Goal: Browse casually: Explore the website without a specific task or goal

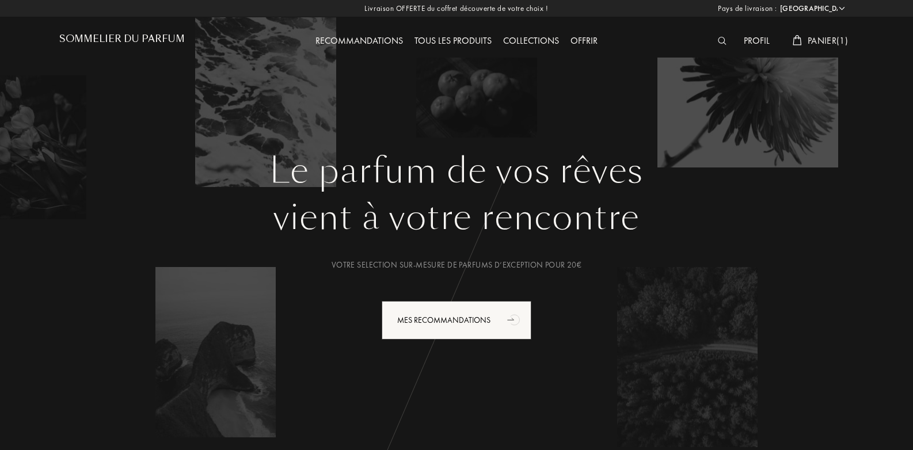
select select "FR"
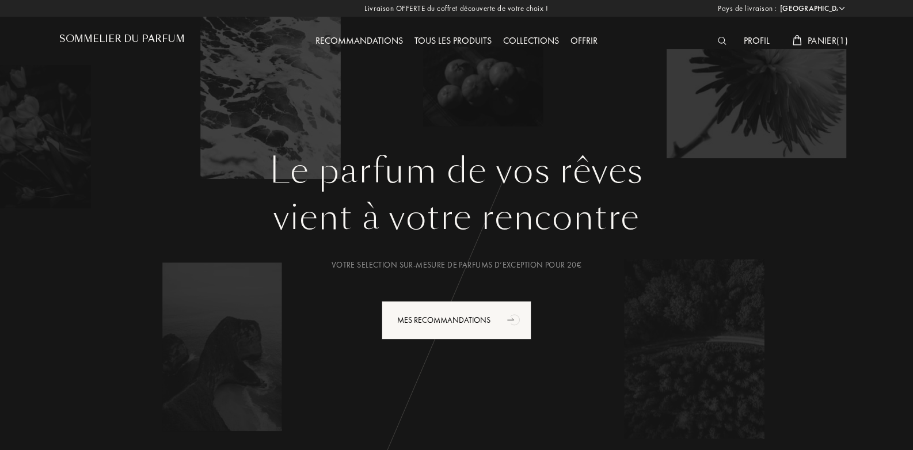
click at [712, 216] on div "vient à votre rencontre" at bounding box center [456, 218] width 777 height 52
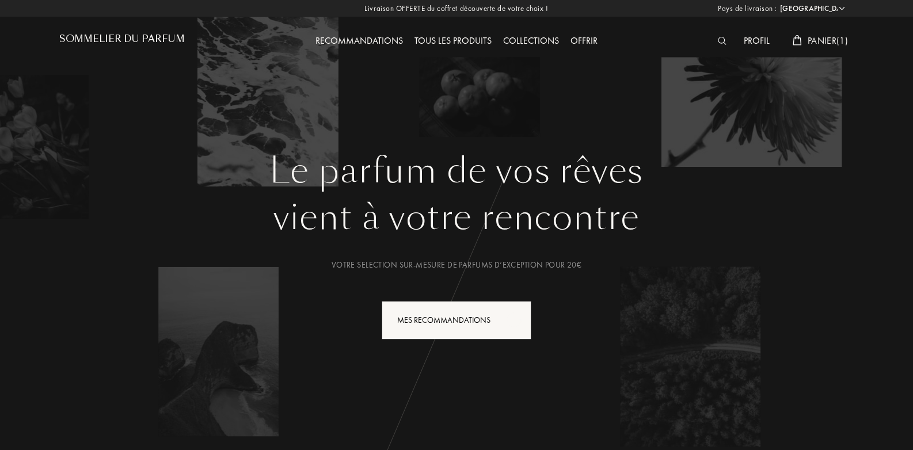
click at [457, 40] on div "Tous les produits" at bounding box center [453, 41] width 89 height 15
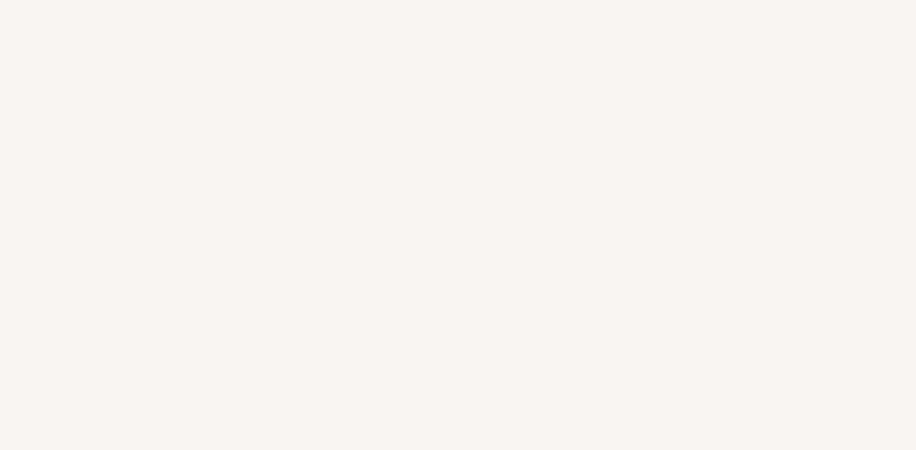
select select "FR"
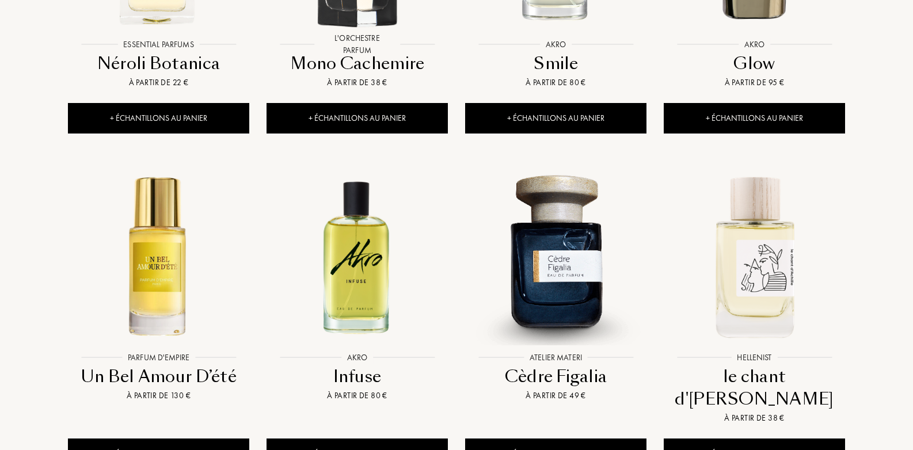
scroll to position [1266, 0]
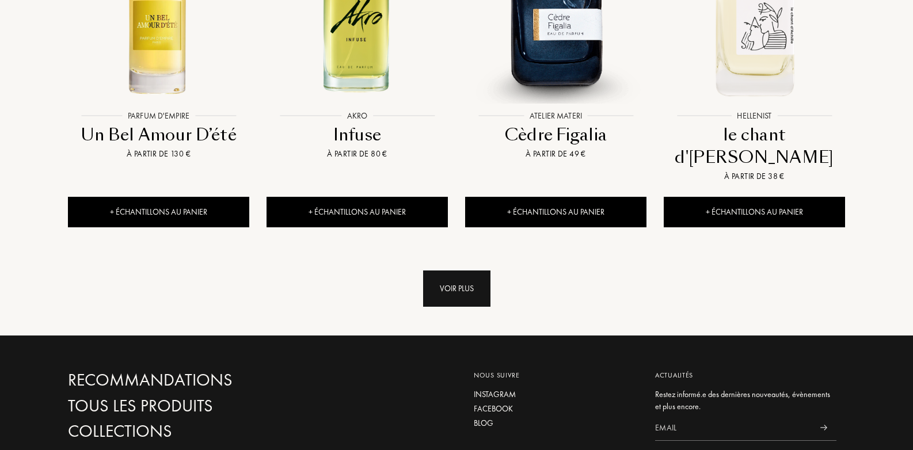
click at [472, 270] on div "Voir plus" at bounding box center [456, 288] width 67 height 36
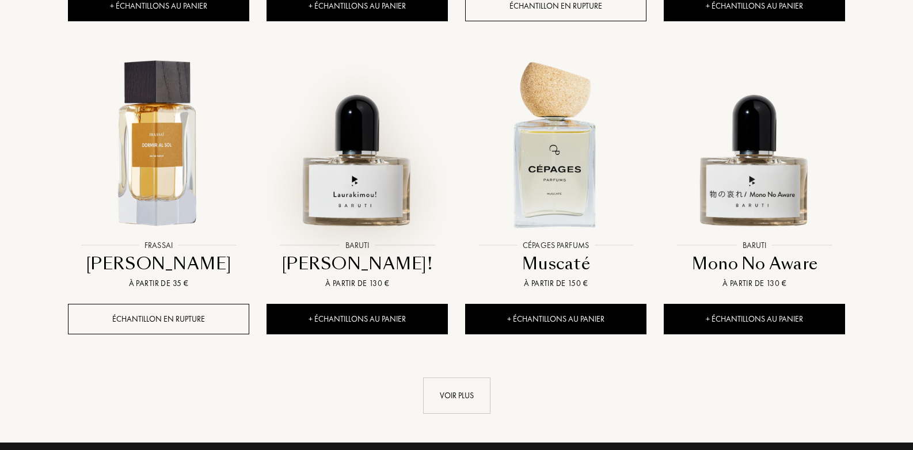
scroll to position [2129, 0]
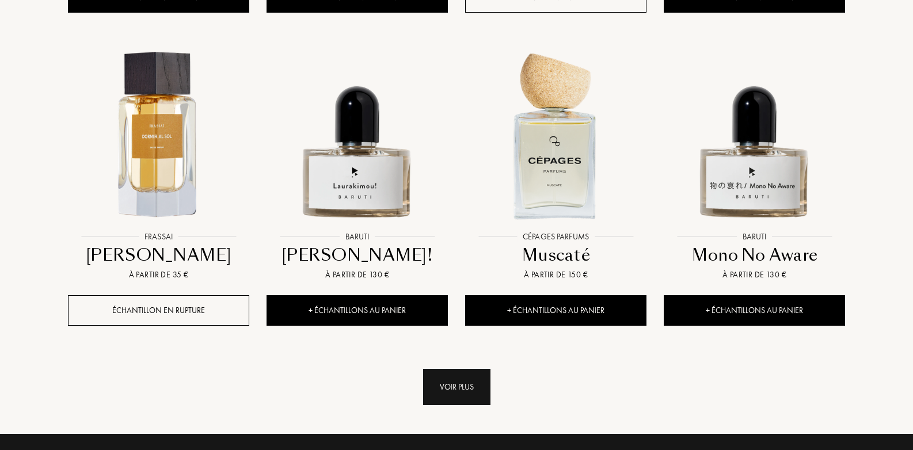
click at [453, 369] on div "Voir plus" at bounding box center [456, 387] width 67 height 36
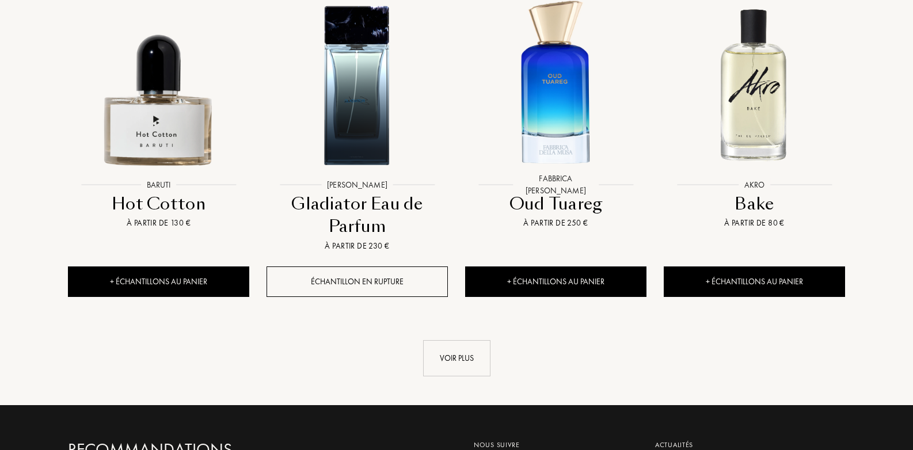
scroll to position [3165, 0]
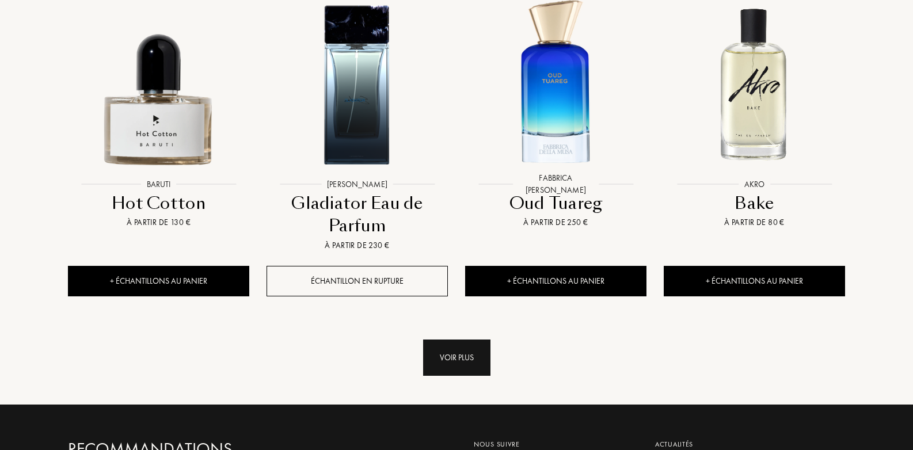
click at [453, 340] on div "Voir plus" at bounding box center [456, 358] width 67 height 36
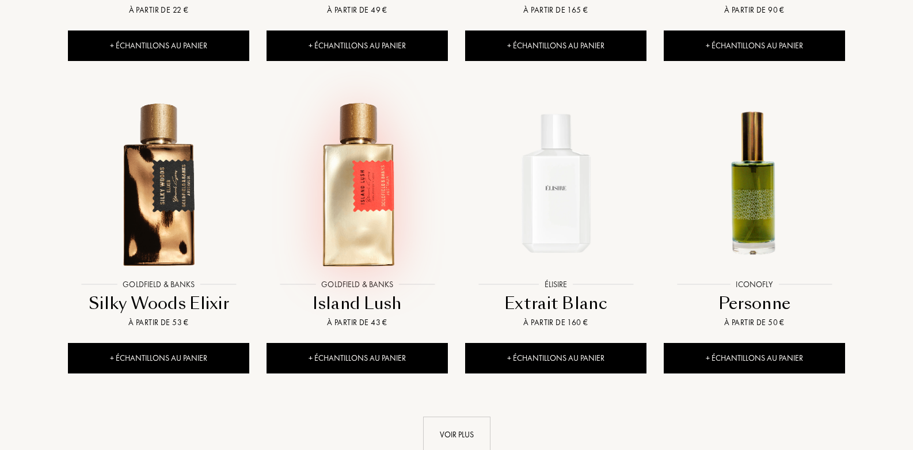
scroll to position [4028, 0]
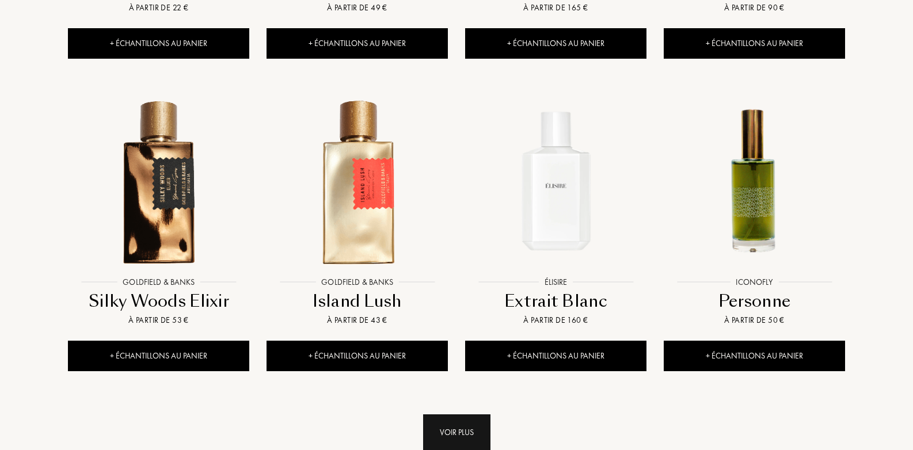
click at [468, 414] on div "Voir plus" at bounding box center [456, 432] width 67 height 36
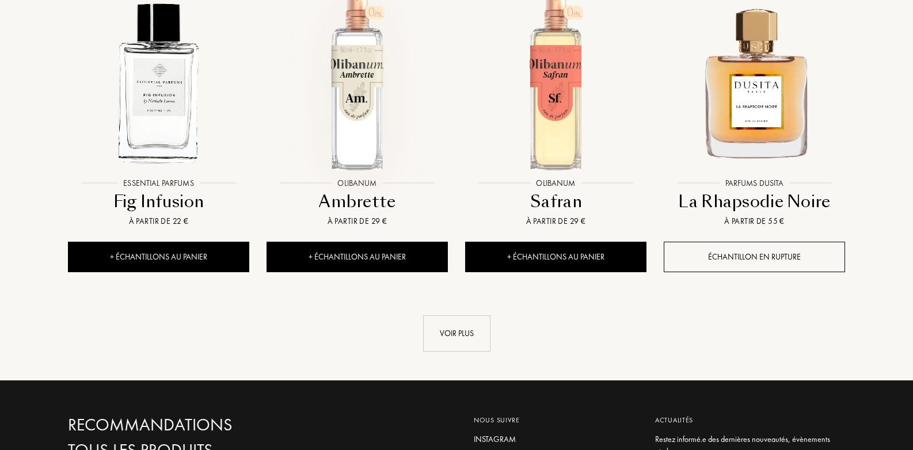
scroll to position [5179, 0]
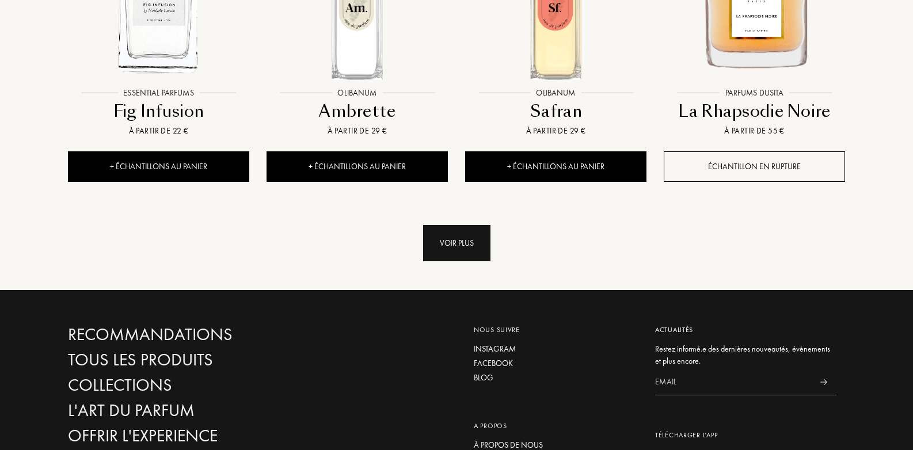
click at [460, 225] on div "Voir plus" at bounding box center [456, 243] width 67 height 36
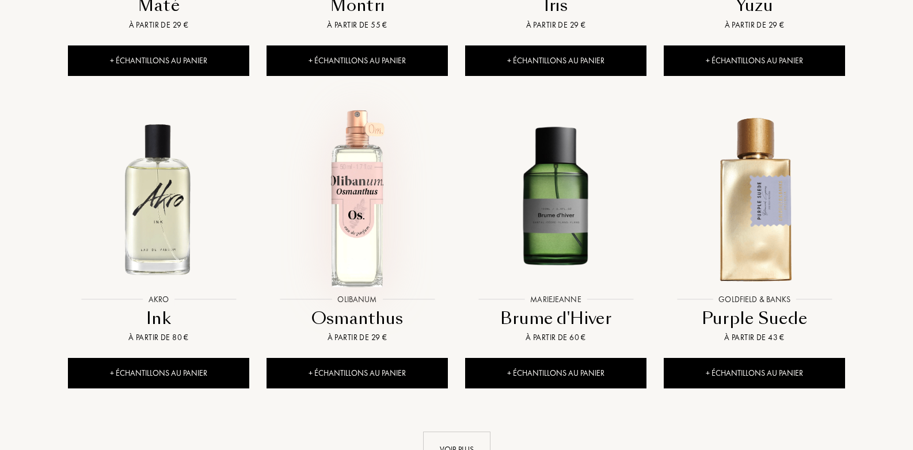
scroll to position [5985, 0]
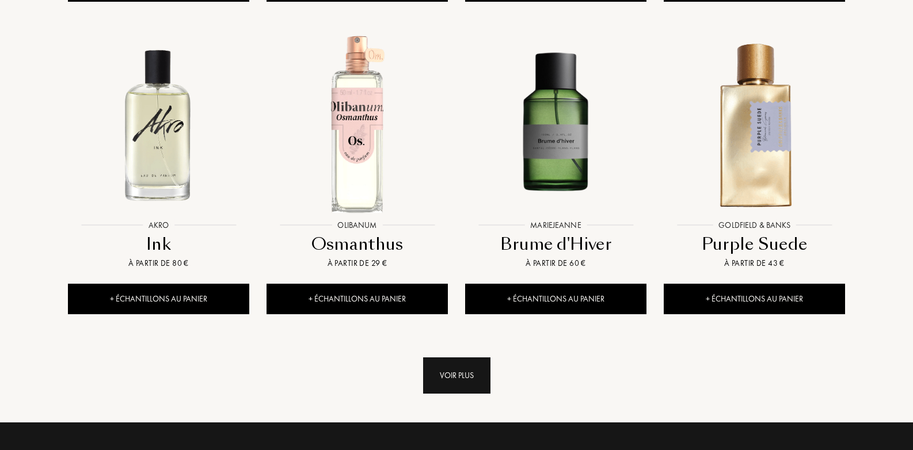
click at [446, 357] on div "Voir plus" at bounding box center [456, 375] width 67 height 36
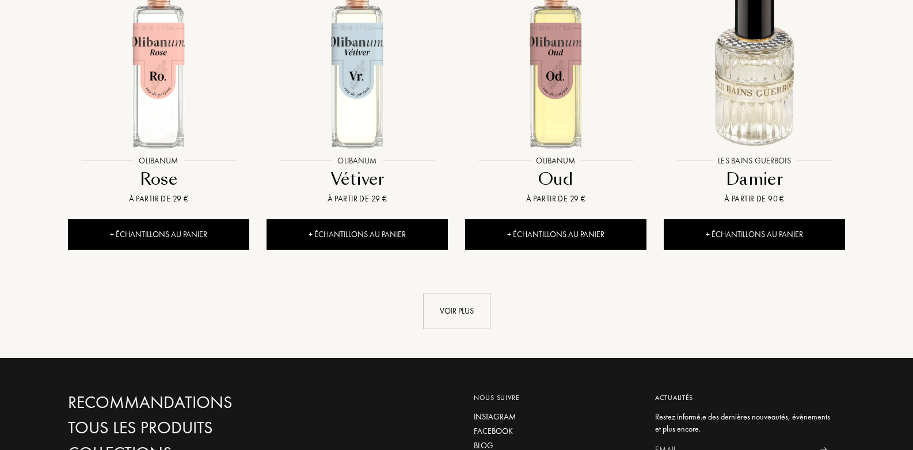
scroll to position [7021, 0]
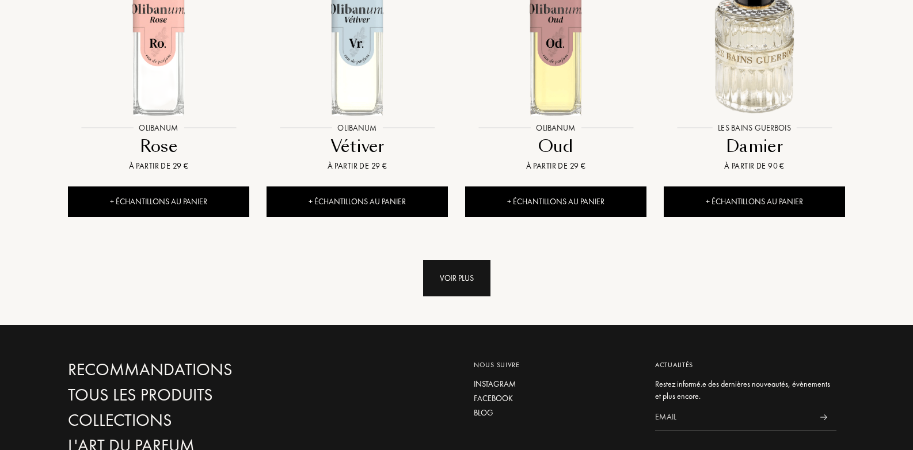
click at [476, 260] on div "Voir plus" at bounding box center [456, 278] width 67 height 36
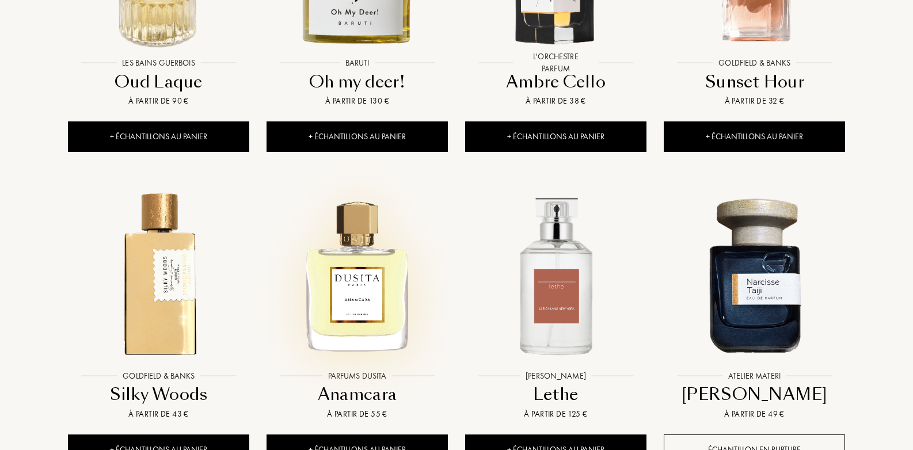
scroll to position [7999, 0]
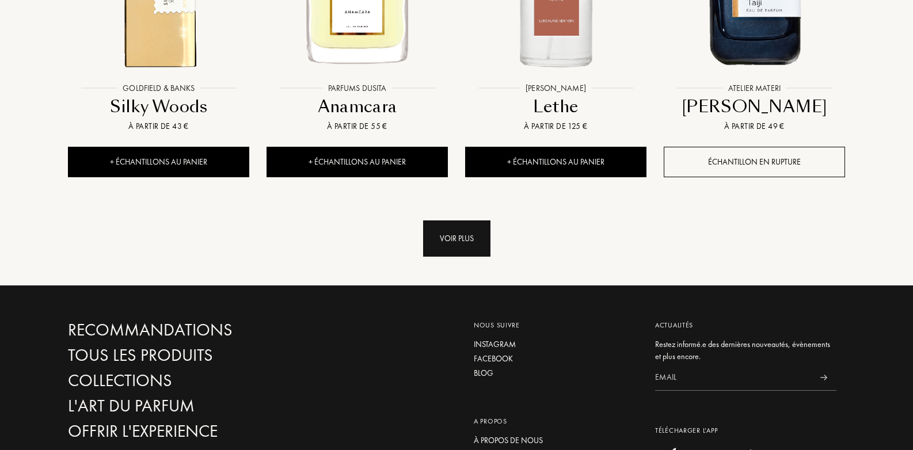
click at [457, 220] on div "Voir plus" at bounding box center [456, 238] width 67 height 36
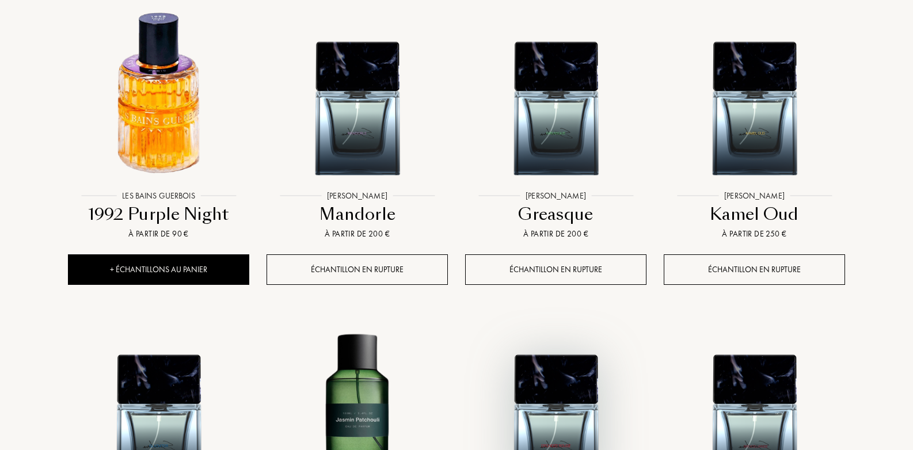
scroll to position [8747, 0]
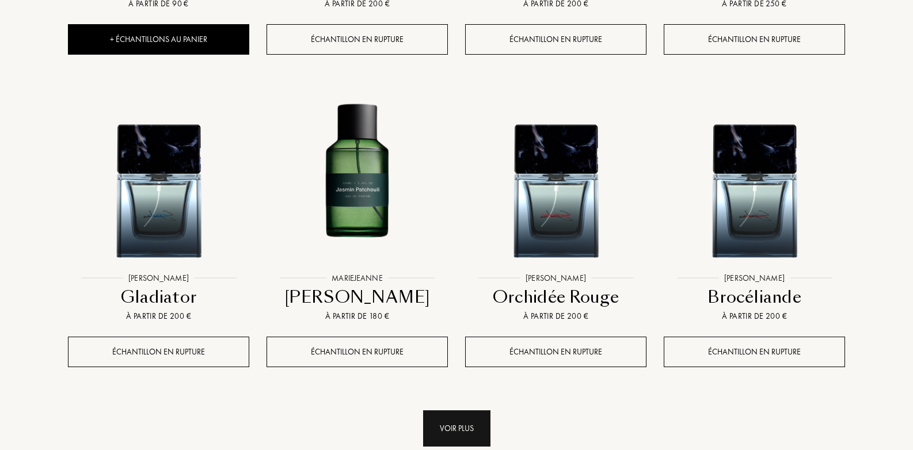
click at [462, 410] on div "Voir plus" at bounding box center [456, 428] width 67 height 36
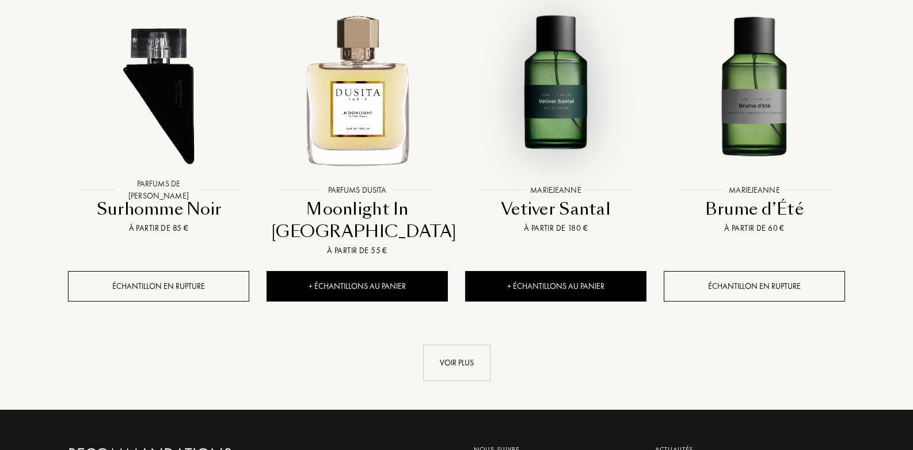
scroll to position [9783, 0]
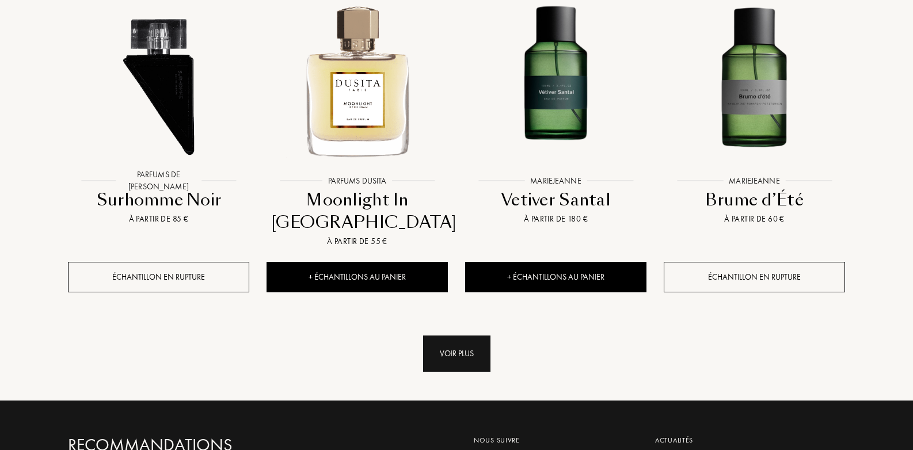
click at [447, 335] on div "Voir plus" at bounding box center [456, 353] width 67 height 36
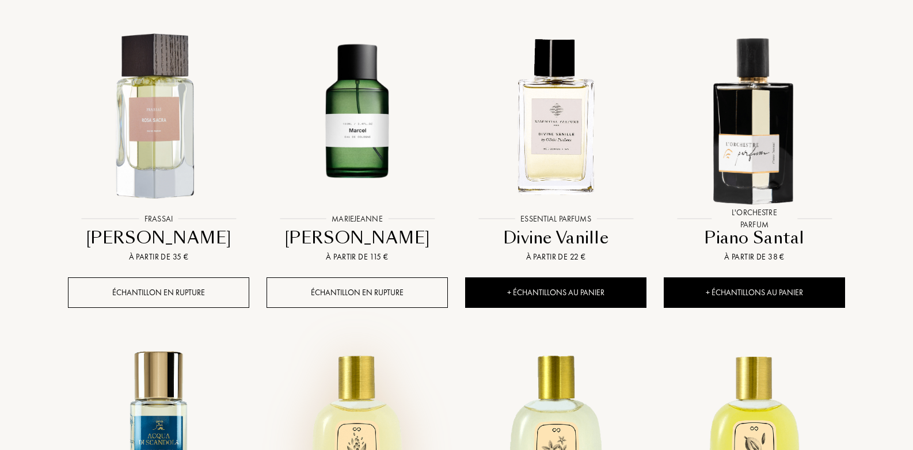
scroll to position [10703, 0]
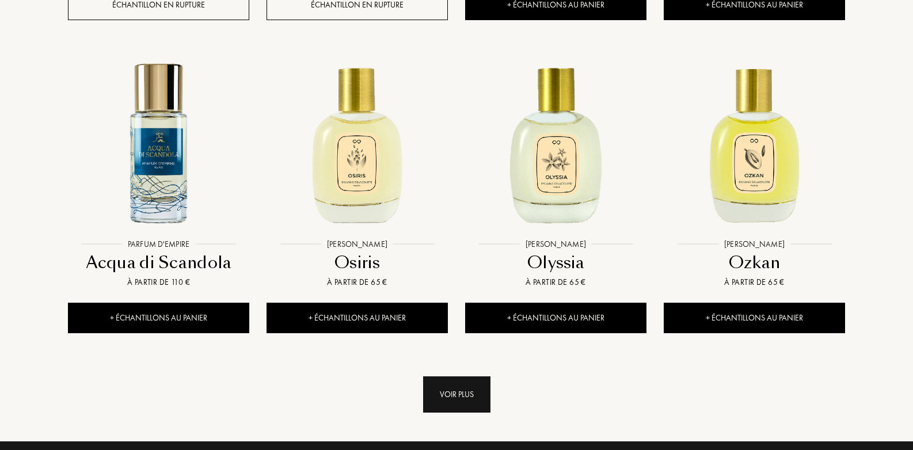
click at [451, 376] on div "Voir plus" at bounding box center [456, 394] width 67 height 36
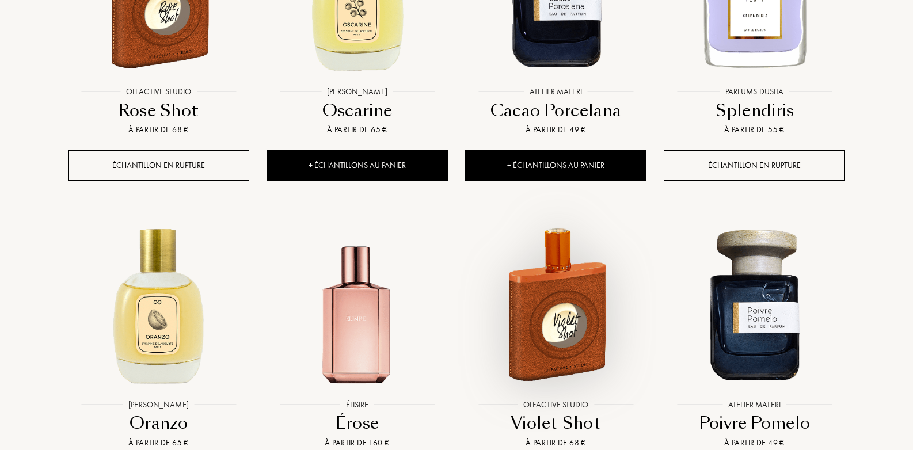
scroll to position [11336, 0]
